Goal: Transaction & Acquisition: Download file/media

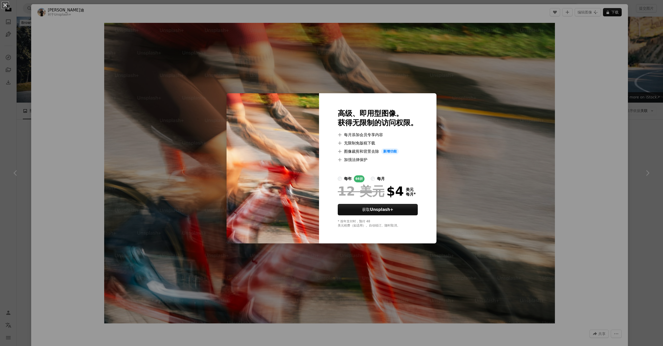
scroll to position [4315, 0]
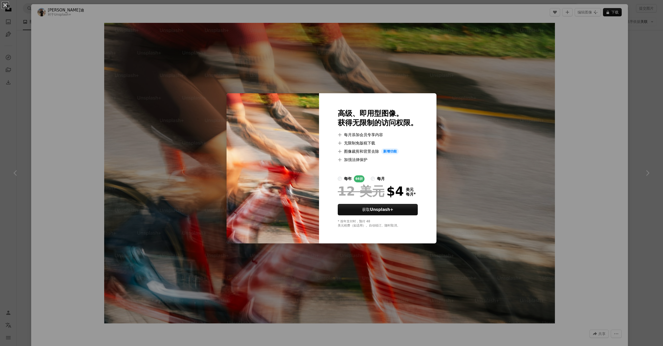
click at [512, 152] on div "An X shape 高级、即用型图像。 获得无限制的访问权限。 A plus sign 每月添加会员专享内容 A plus sign 无限制免版税下载 A …" at bounding box center [331, 173] width 663 height 346
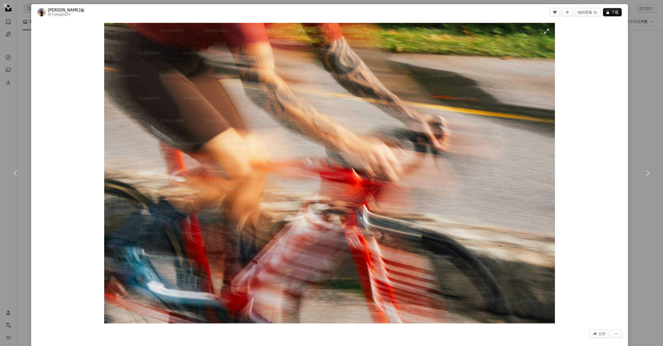
click at [384, 118] on img "放大此图像" at bounding box center [329, 173] width 451 height 301
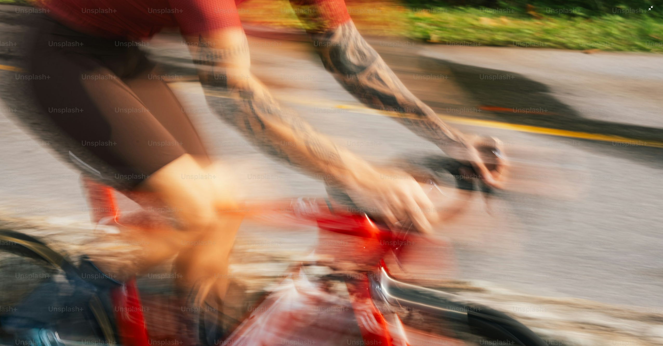
scroll to position [45, 0]
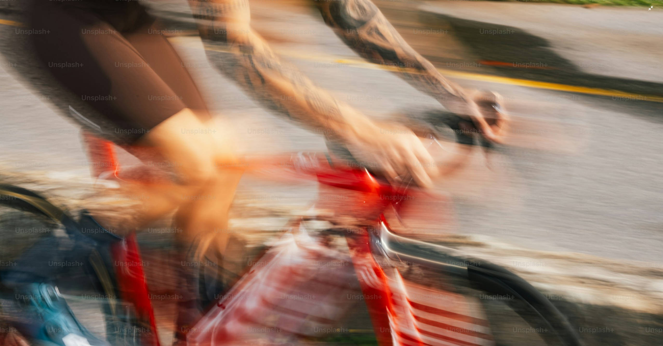
click at [397, 118] on img "缩小此图像" at bounding box center [332, 175] width 664 height 443
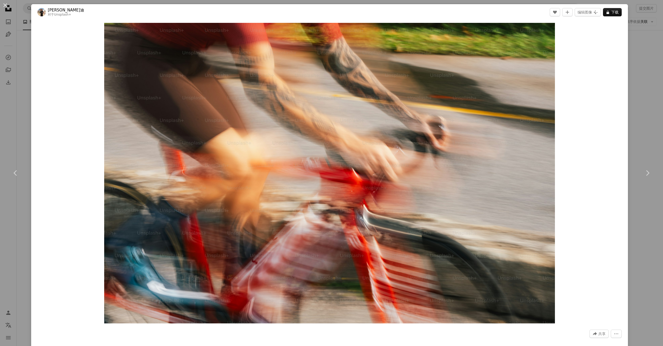
click at [642, 38] on div "An X shape Chevron left Chevron right [PERSON_NAME]迪 对于 Unsplash+ A heart A plu…" at bounding box center [331, 173] width 663 height 346
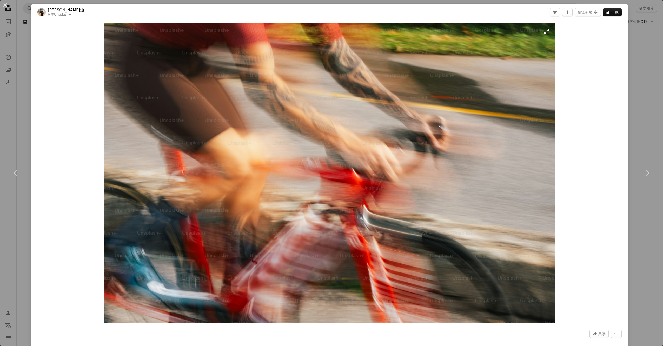
click at [445, 151] on img "放大此图像" at bounding box center [329, 173] width 451 height 301
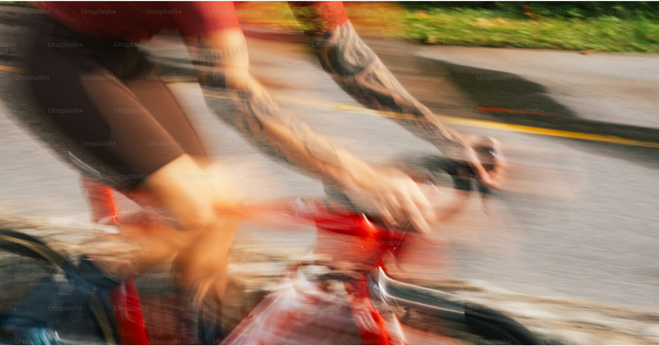
scroll to position [46, 0]
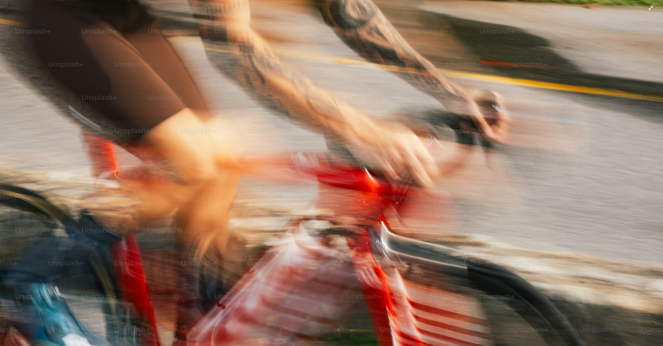
click at [646, 10] on img "缩小此图像" at bounding box center [332, 175] width 664 height 443
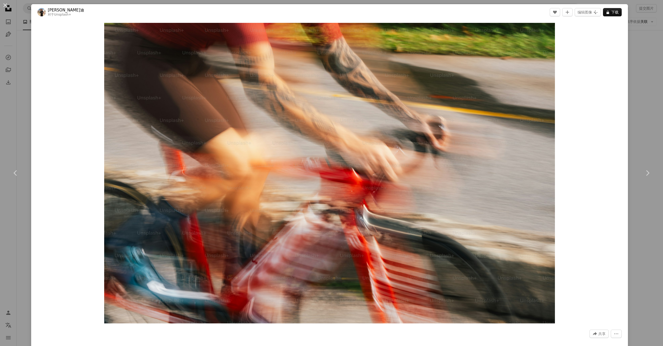
click at [634, 65] on div "An X shape Chevron left Chevron right [PERSON_NAME] 对于 Unsplash+ A heart A plus…" at bounding box center [331, 173] width 663 height 346
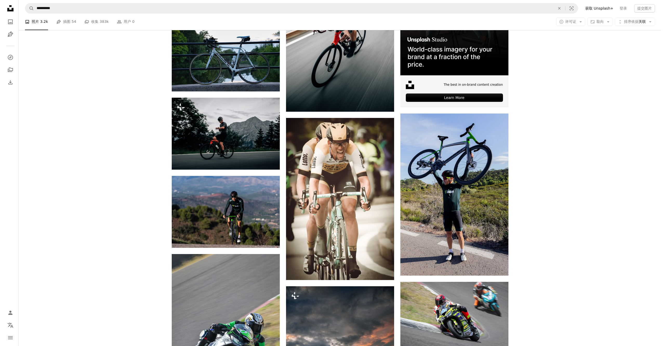
scroll to position [1846, 0]
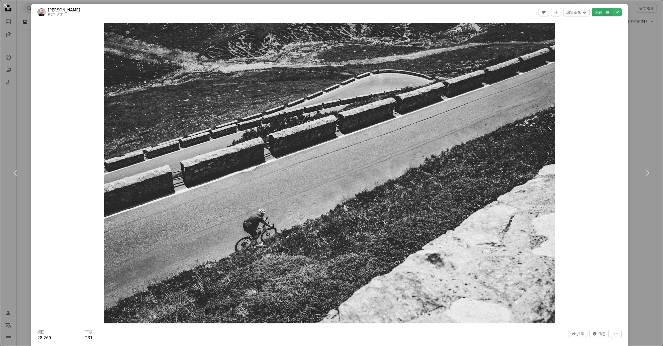
click at [594, 12] on link "免费下载" at bounding box center [602, 12] width 21 height 8
